Goal: Task Accomplishment & Management: Manage account settings

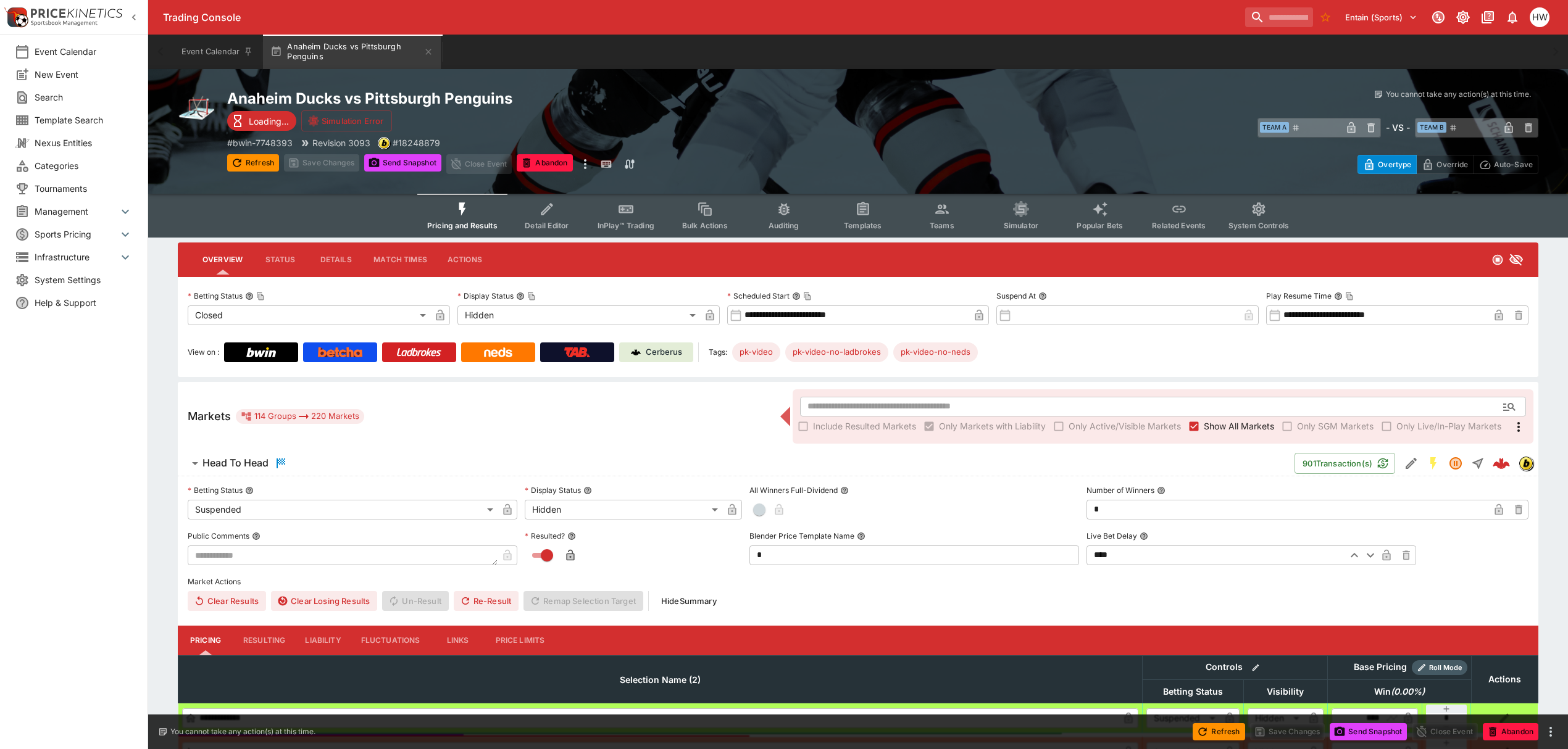
click at [1257, 227] on span "System Controls" at bounding box center [1258, 225] width 60 height 10
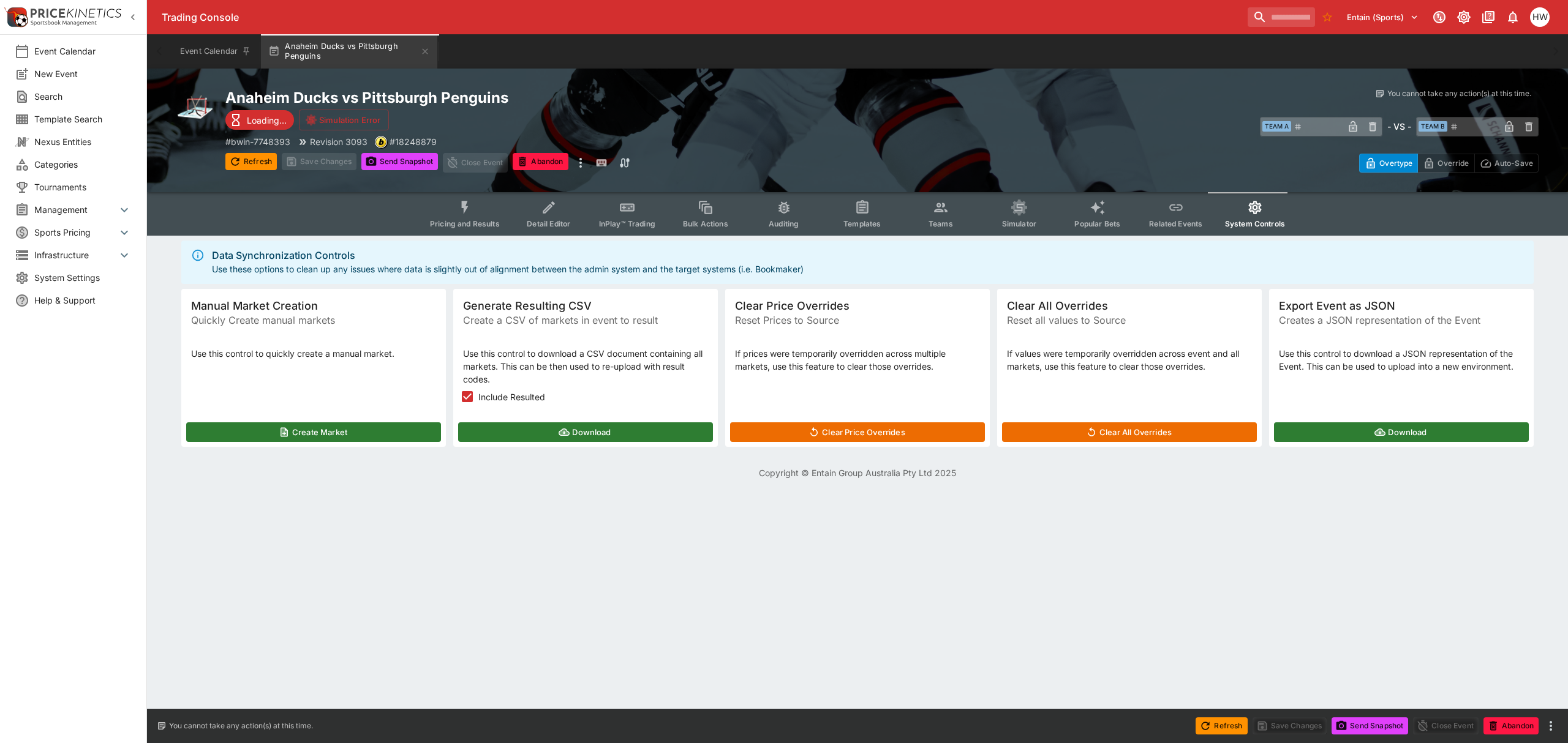
click at [496, 435] on button "Download" at bounding box center [585, 432] width 255 height 20
click at [120, 273] on span "System Settings" at bounding box center [82, 278] width 98 height 13
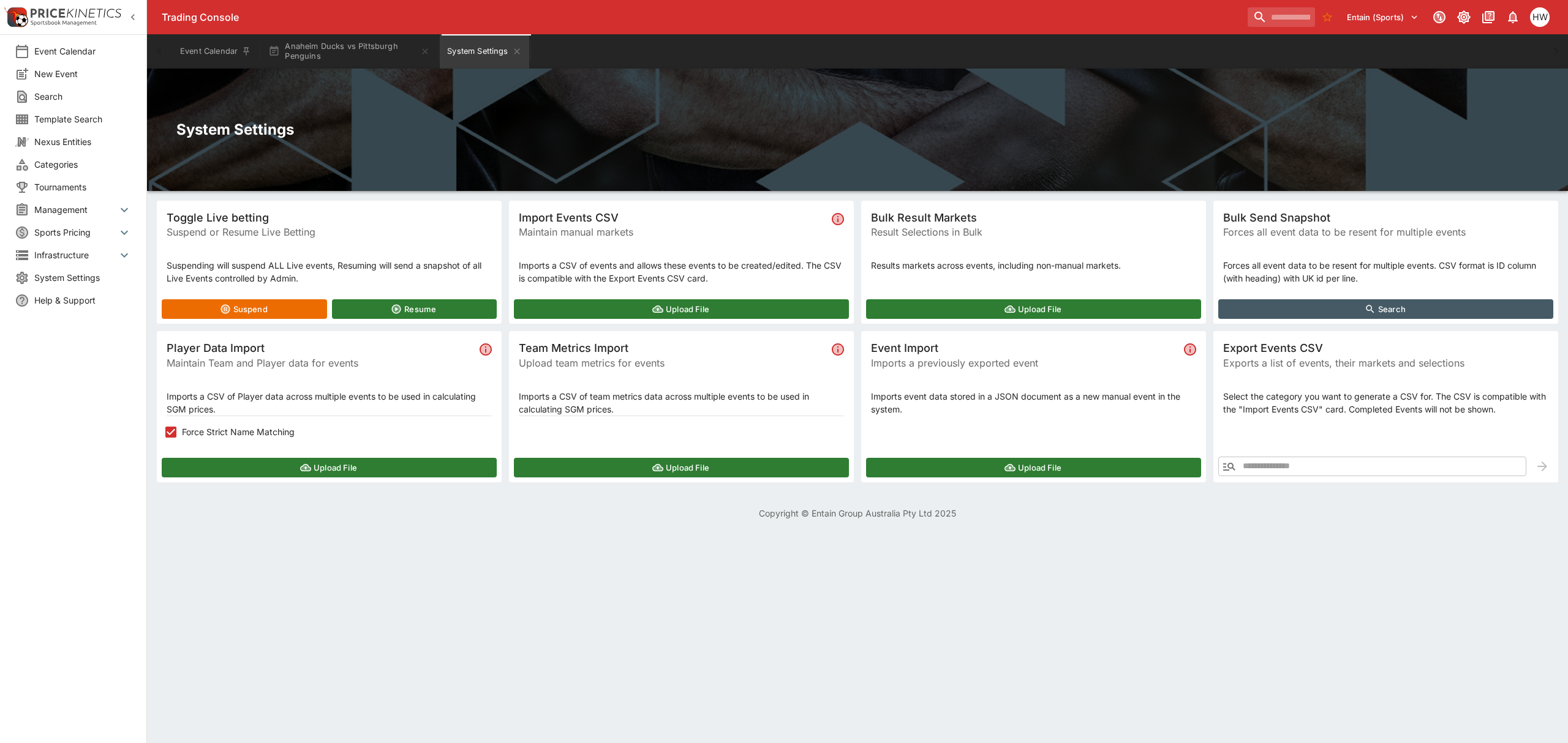
click at [1014, 315] on button "Upload File" at bounding box center [1033, 309] width 335 height 20
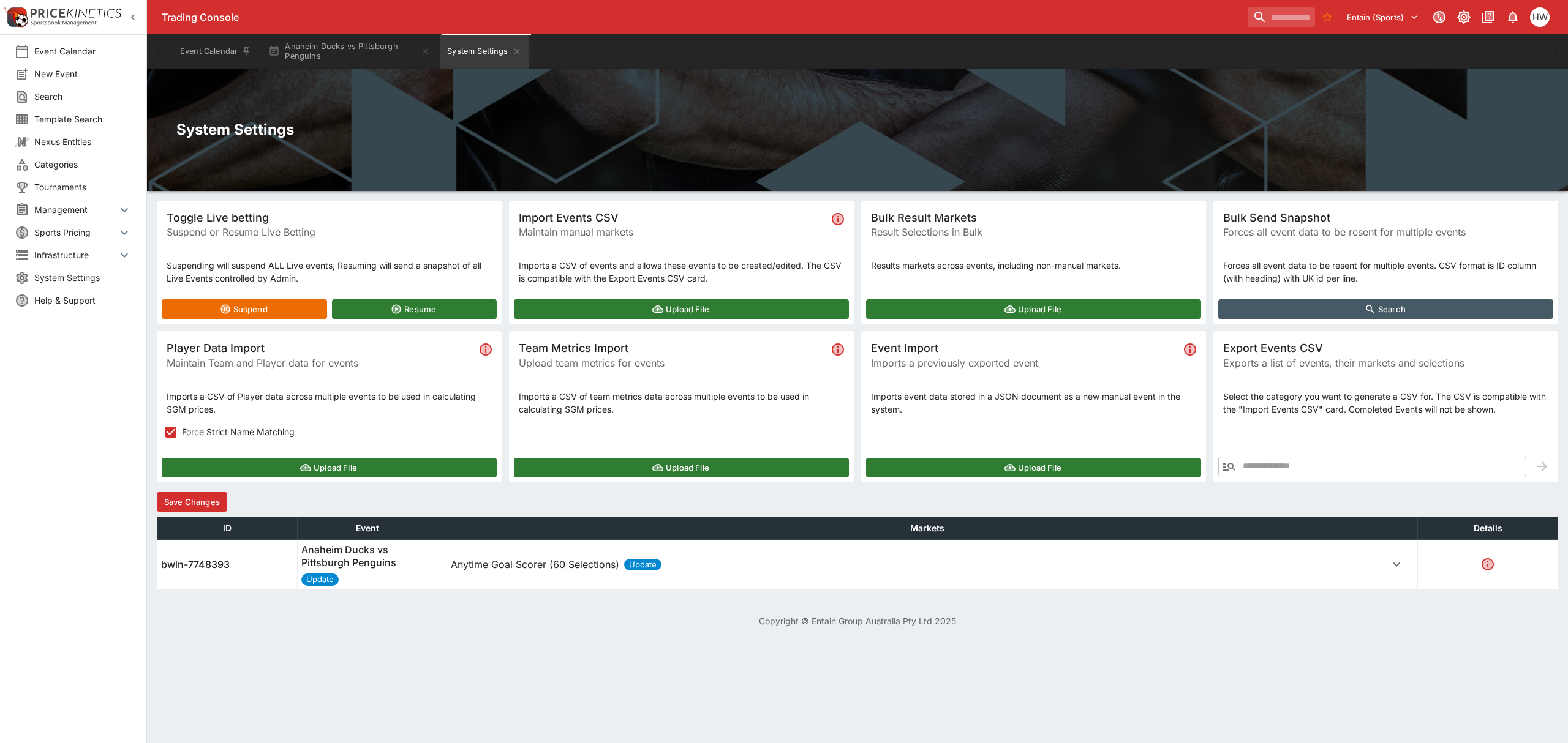
click at [525, 567] on p "Anytime Goal Scorer (60 Selections)" at bounding box center [536, 565] width 169 height 15
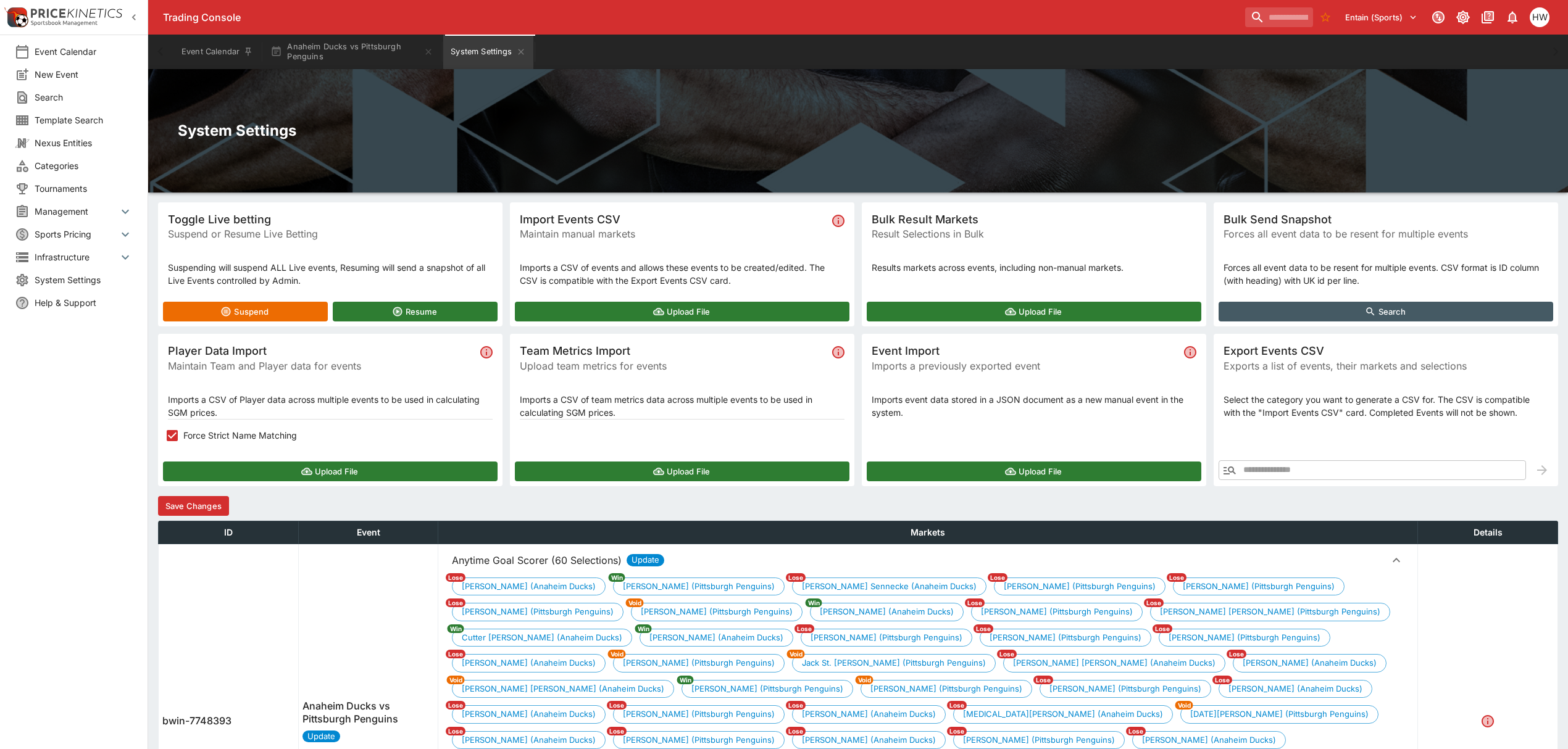
click at [225, 503] on button "Save Changes" at bounding box center [193, 506] width 71 height 20
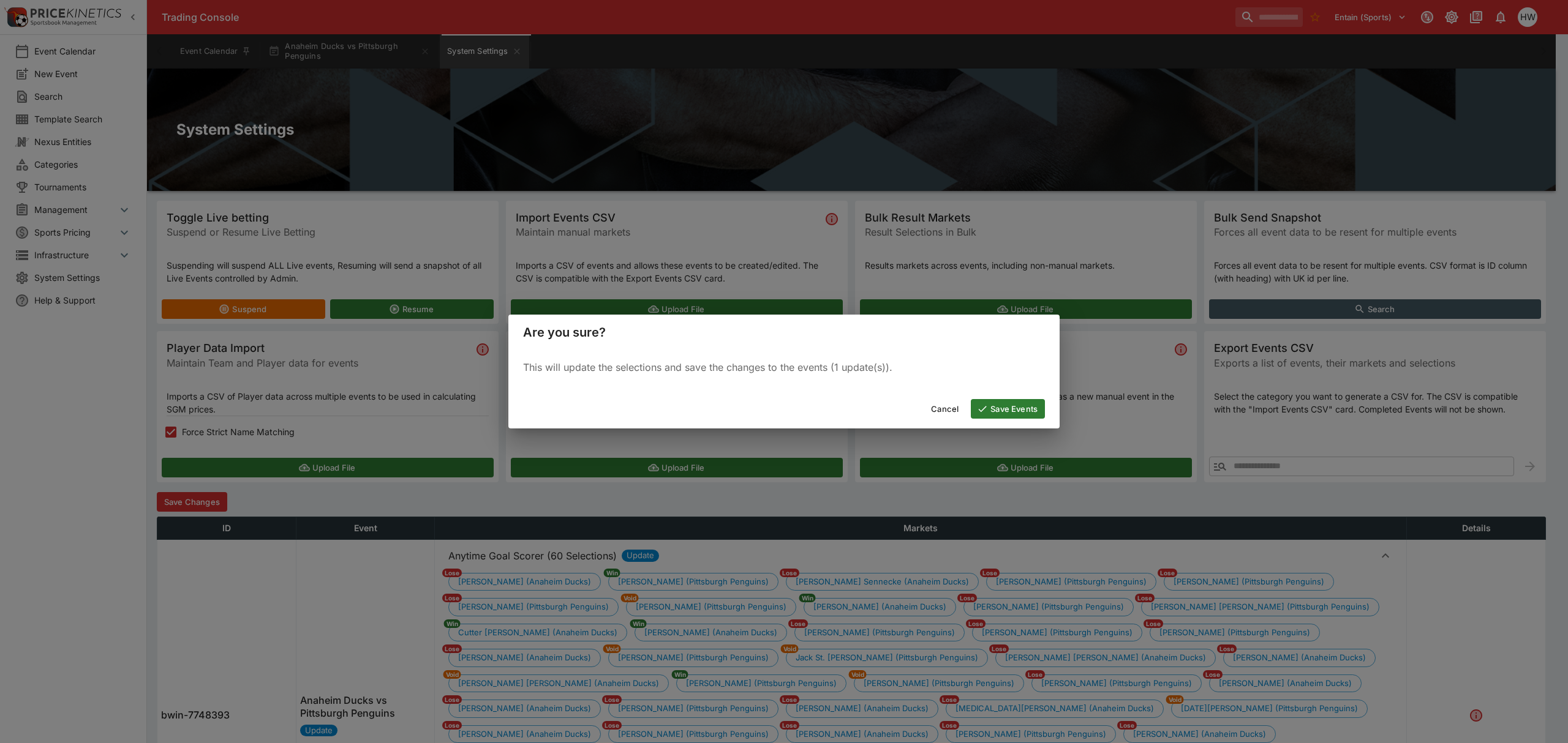
click at [1028, 413] on button "Save Events" at bounding box center [1008, 408] width 74 height 20
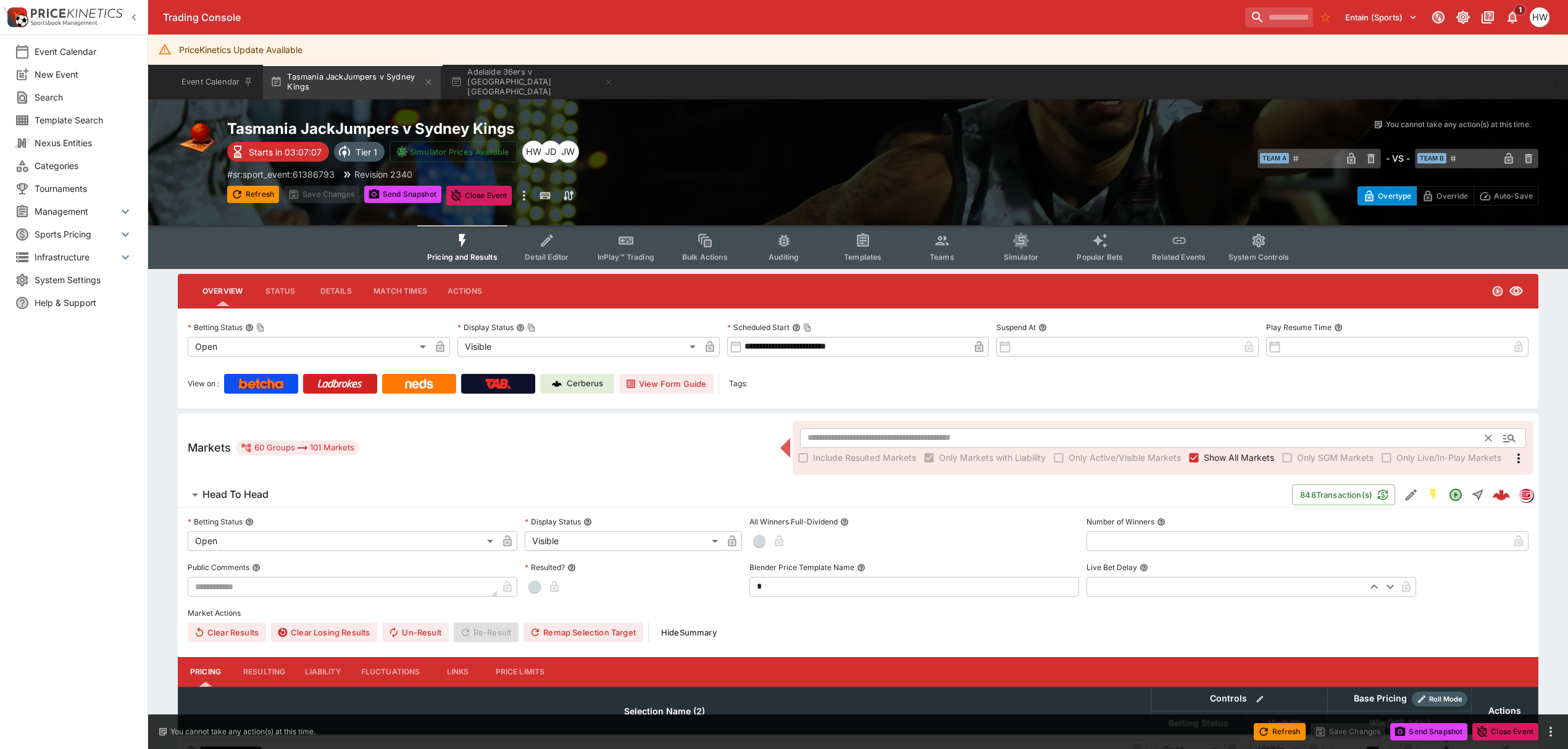
click at [1249, 436] on input "text" at bounding box center [1143, 438] width 686 height 20
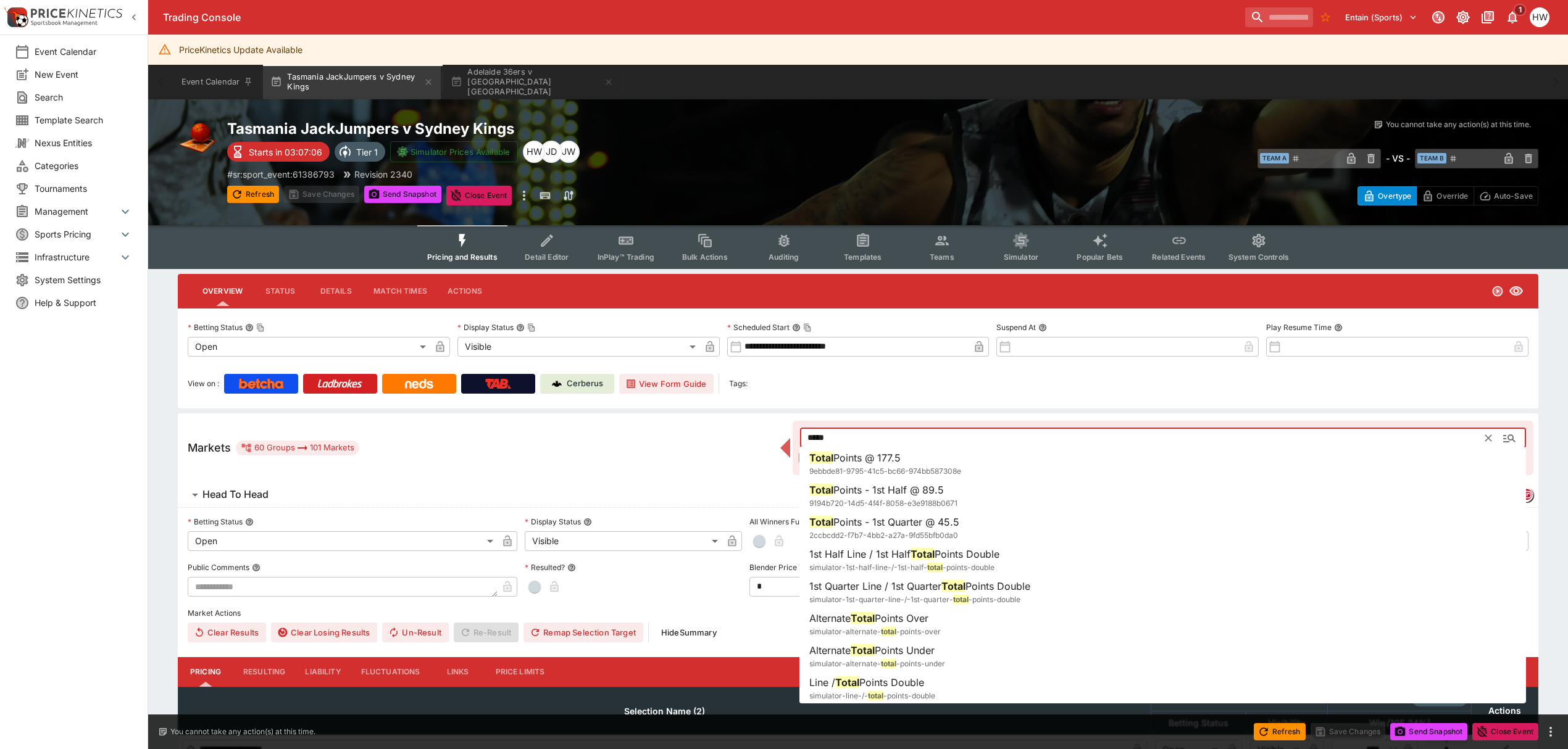
type input "*****"
